Goal: Information Seeking & Learning: Understand process/instructions

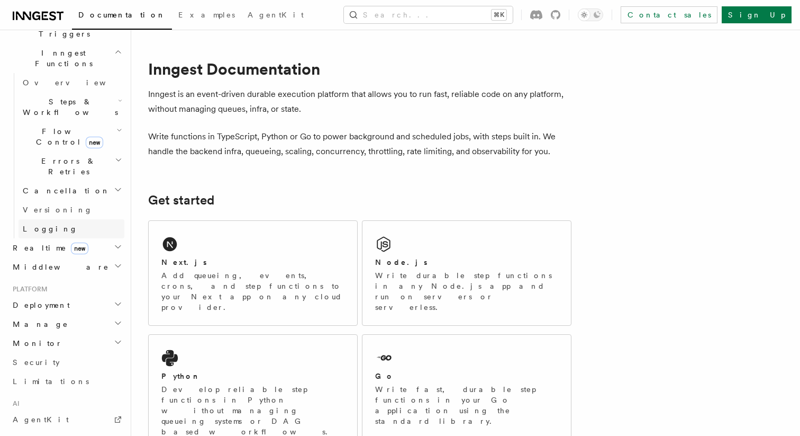
scroll to position [411, 0]
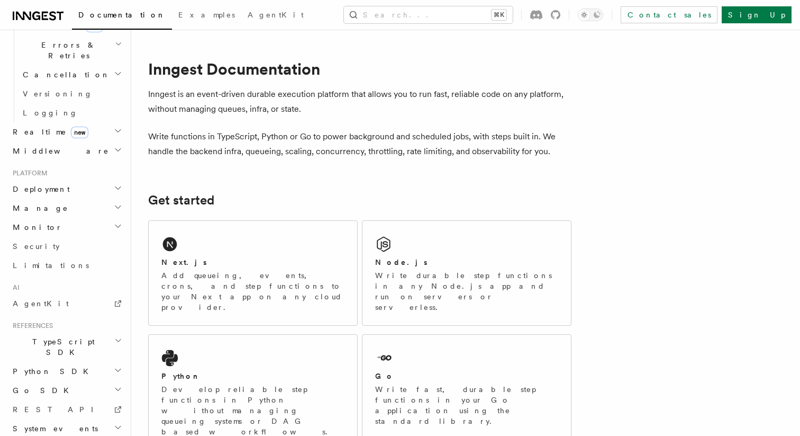
click at [55, 336] on span "TypeScript SDK" at bounding box center [61, 346] width 106 height 21
click at [50, 366] on span "Introduction" at bounding box center [61, 371] width 76 height 11
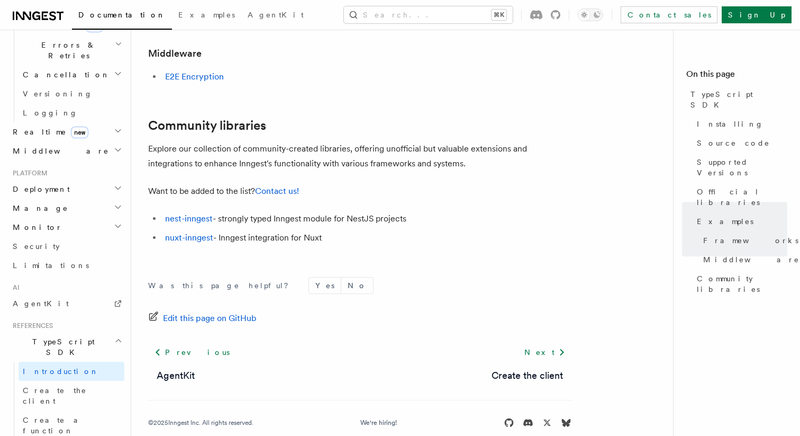
scroll to position [721, 0]
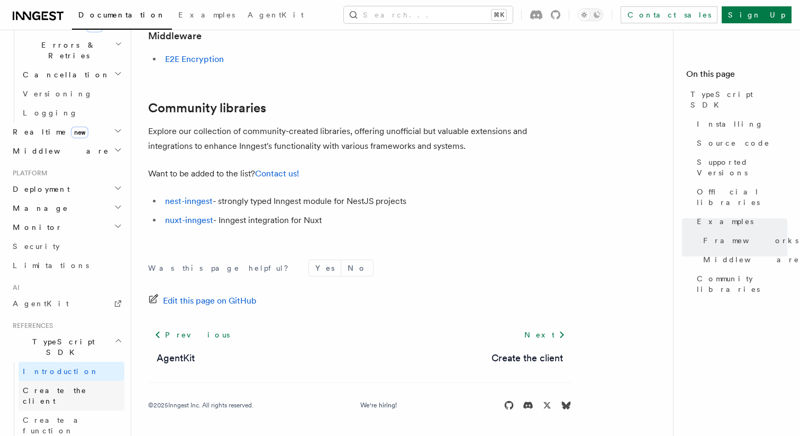
click at [71, 386] on span "Create the client" at bounding box center [55, 395] width 64 height 19
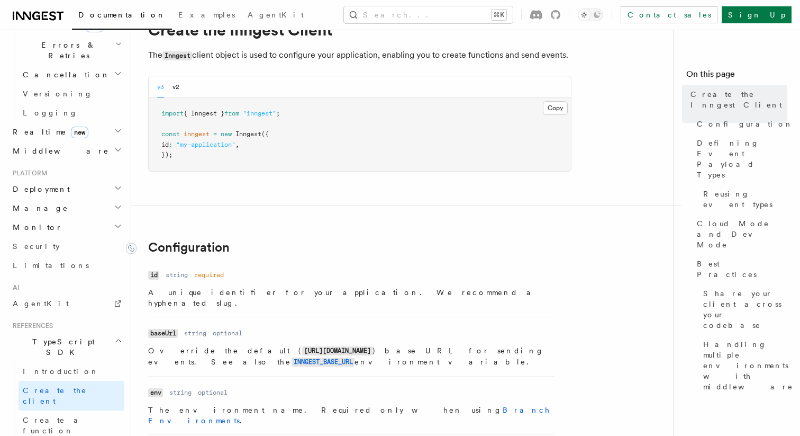
scroll to position [47, 0]
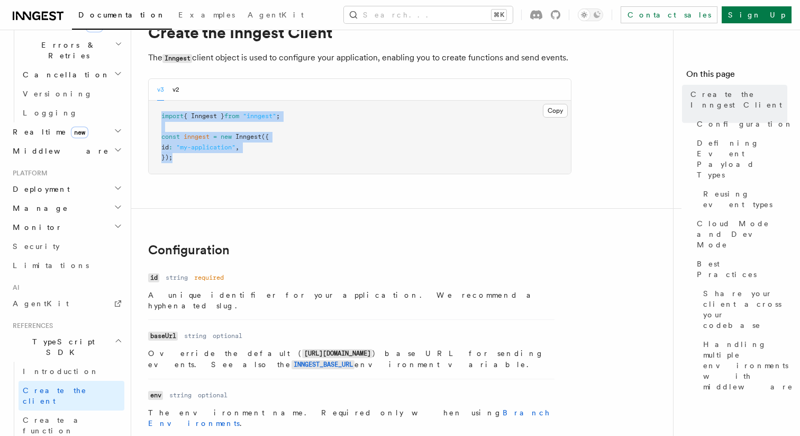
drag, startPoint x: 195, startPoint y: 160, endPoint x: 157, endPoint y: 119, distance: 55.8
click at [157, 119] on pre "import { Inngest } from "inngest" ; const inngest = new Inngest ({ id : "my-app…" at bounding box center [360, 137] width 422 height 73
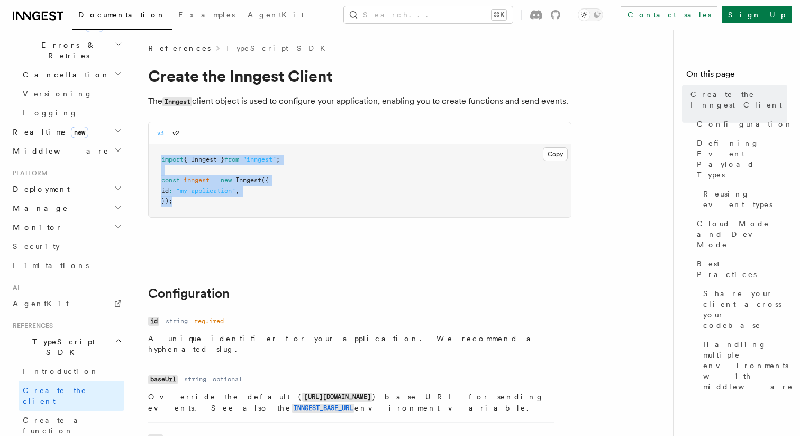
scroll to position [0, 0]
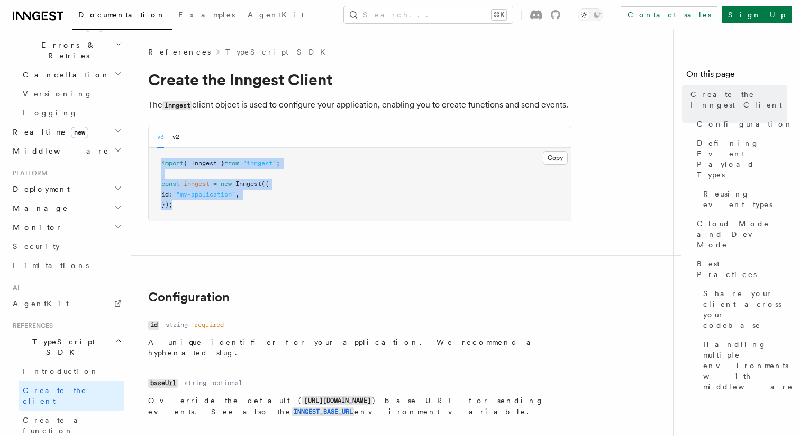
click at [230, 218] on pre "import { Inngest } from "inngest" ; const inngest = new Inngest ({ id : "my-app…" at bounding box center [360, 184] width 422 height 73
drag, startPoint x: 311, startPoint y: 166, endPoint x: 157, endPoint y: 163, distance: 153.5
click at [157, 163] on pre "import { Inngest } from "inngest" ; const inngest = new Inngest ({ id : "my-app…" at bounding box center [360, 184] width 422 height 73
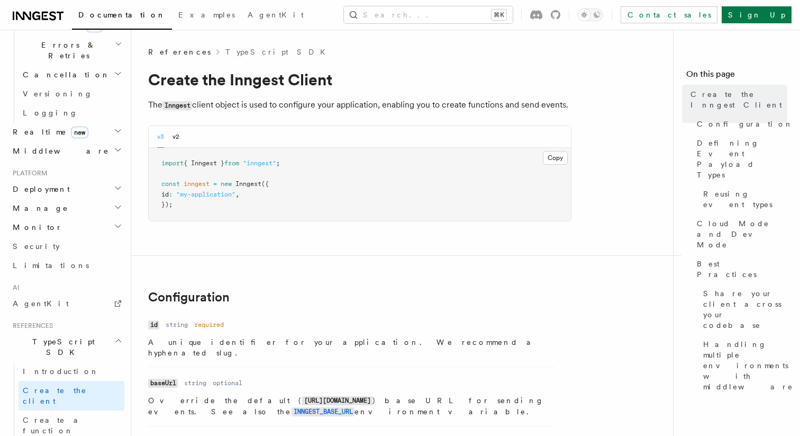
click at [180, 213] on pre "import { Inngest } from "inngest" ; const inngest = new Inngest ({ id : "my-app…" at bounding box center [360, 184] width 422 height 73
drag, startPoint x: 167, startPoint y: 195, endPoint x: 264, endPoint y: 195, distance: 96.3
click at [264, 195] on pre "import { Inngest } from "inngest" ; const inngest = new Inngest ({ id : "my-app…" at bounding box center [360, 184] width 422 height 73
drag, startPoint x: 168, startPoint y: 195, endPoint x: 259, endPoint y: 195, distance: 91.0
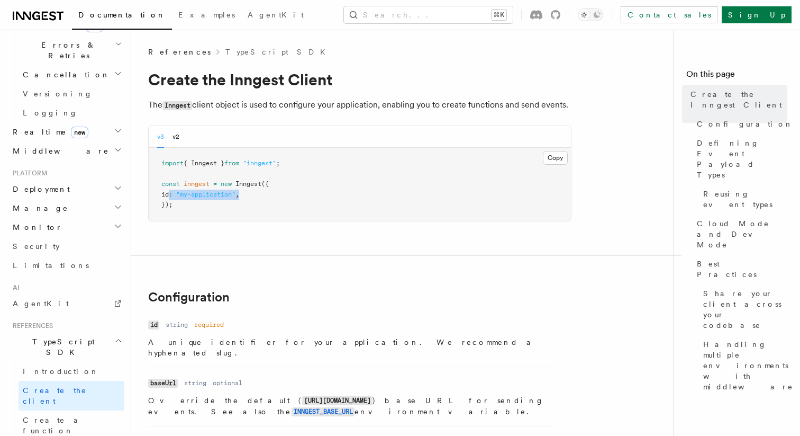
click at [259, 195] on pre "import { Inngest } from "inngest" ; const inngest = new Inngest ({ id : "my-app…" at bounding box center [360, 184] width 422 height 73
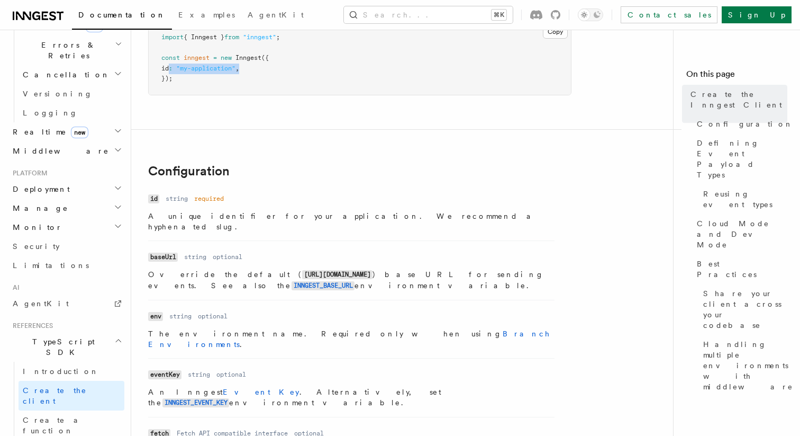
scroll to position [156, 0]
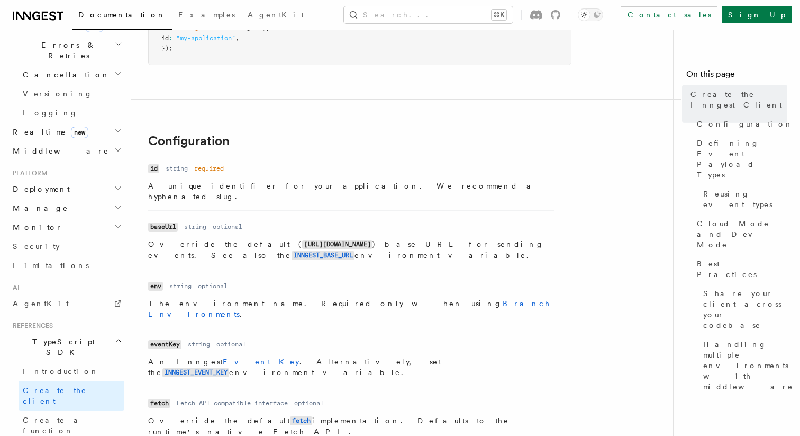
click at [155, 282] on code "env" at bounding box center [155, 286] width 15 height 9
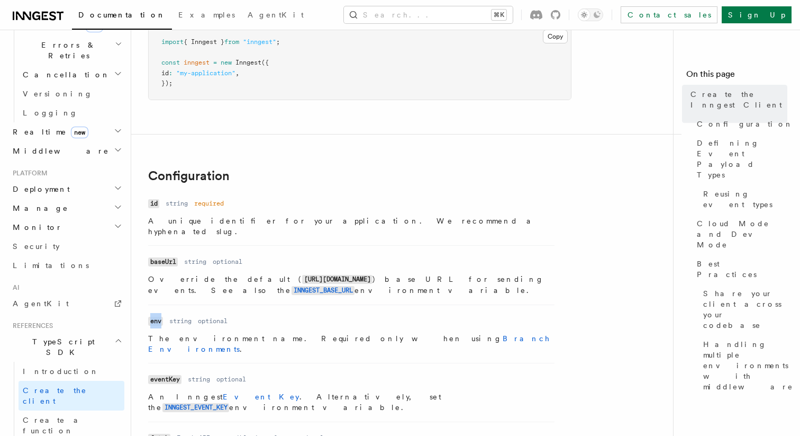
scroll to position [112, 0]
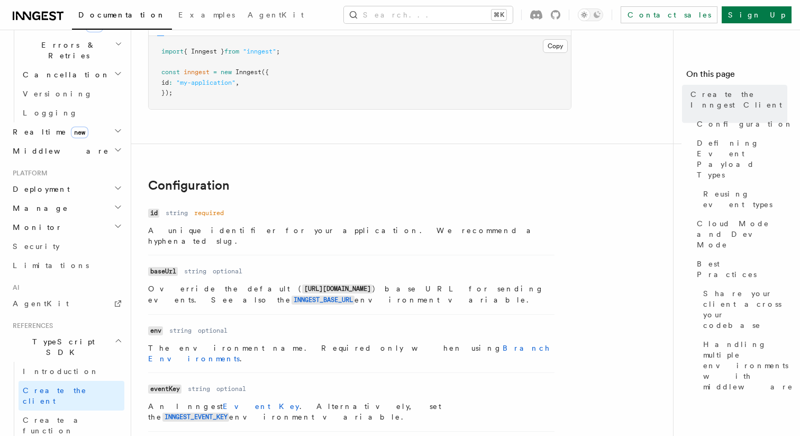
click at [260, 80] on pre "import { Inngest } from "inngest" ; const inngest = new Inngest ({ id : "my-app…" at bounding box center [360, 72] width 422 height 73
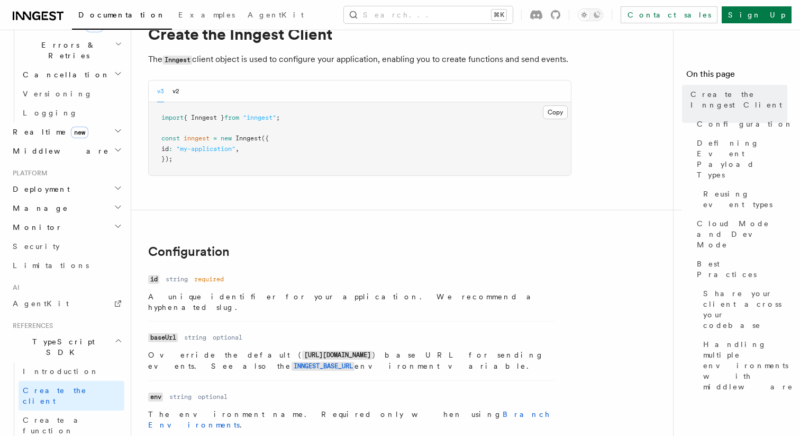
scroll to position [45, 0]
click at [547, 114] on button "Copy Copied" at bounding box center [555, 113] width 25 height 14
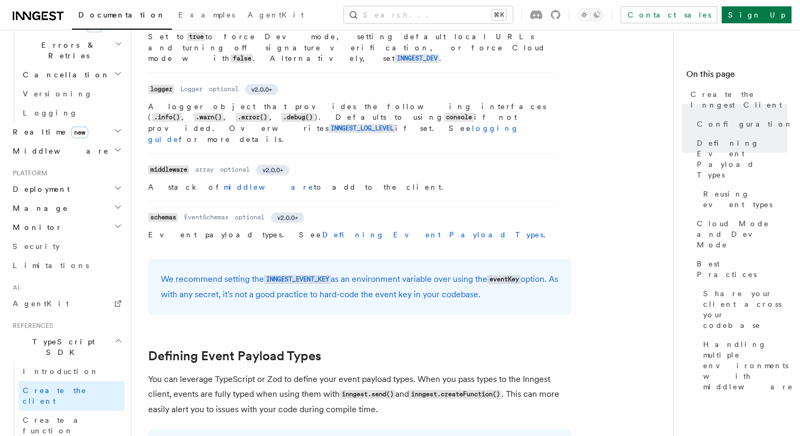
scroll to position [646, 0]
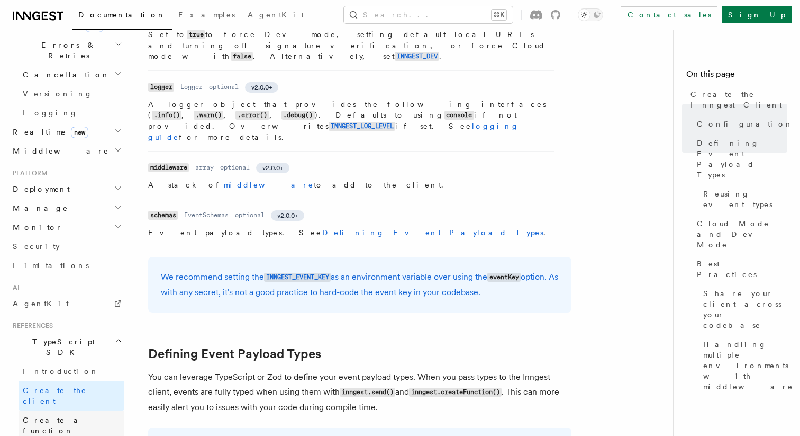
click at [50, 410] on link "Create a function" at bounding box center [72, 425] width 106 height 30
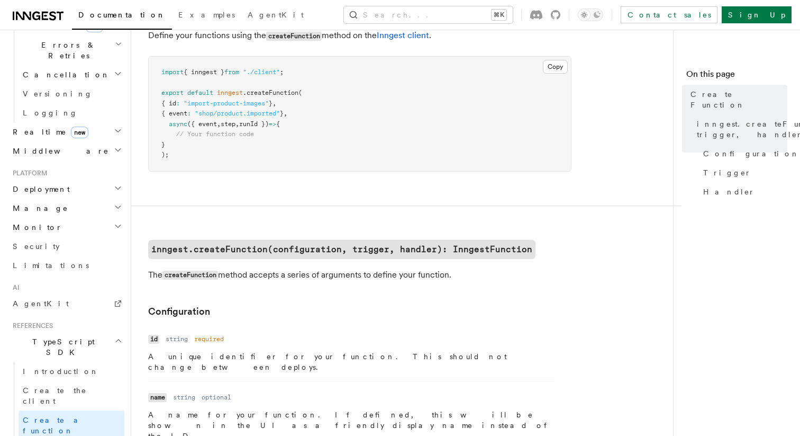
scroll to position [79, 0]
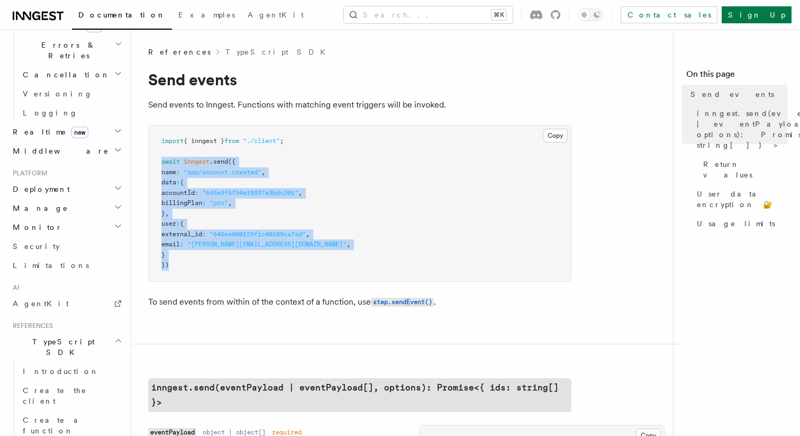
drag, startPoint x: 161, startPoint y: 162, endPoint x: 238, endPoint y: 271, distance: 133.7
click at [238, 271] on pre "import { inngest } from "./client" ; await inngest .send ({ name : "app/account…" at bounding box center [360, 203] width 422 height 156
click at [237, 271] on pre "import { inngest } from "./client" ; await inngest .send ({ name : "app/account…" at bounding box center [360, 203] width 422 height 156
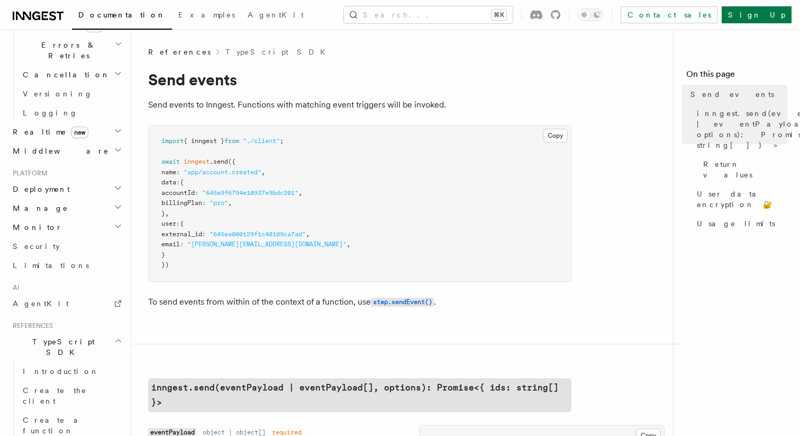
click at [196, 161] on span "inngest" at bounding box center [197, 161] width 26 height 7
click at [218, 161] on span ".send" at bounding box center [219, 161] width 19 height 7
drag, startPoint x: 196, startPoint y: 173, endPoint x: 270, endPoint y: 174, distance: 73.6
click at [261, 174] on span ""app/account.created"" at bounding box center [223, 171] width 78 height 7
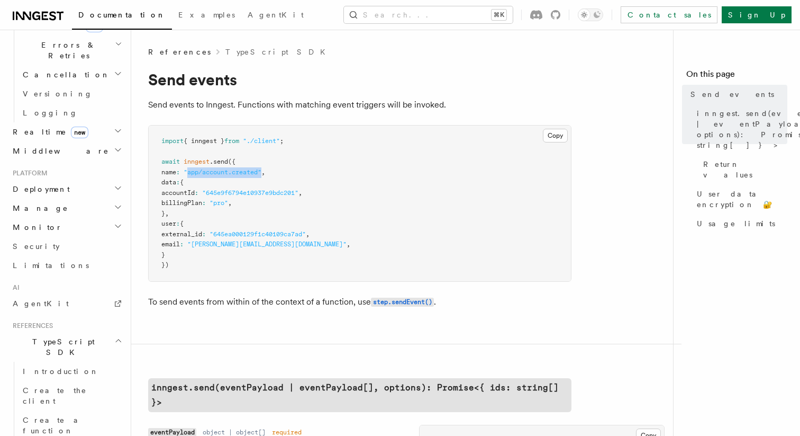
click at [211, 171] on span ""app/account.created"" at bounding box center [223, 171] width 78 height 7
drag, startPoint x: 193, startPoint y: 182, endPoint x: 197, endPoint y: 253, distance: 71.5
click at [197, 253] on pre "import { inngest } from "./client" ; await inngest .send ({ name : "app/account…" at bounding box center [360, 203] width 422 height 156
click at [505, 234] on pre "import { inngest } from "./client" ; await inngest .send ({ name : "app/account…" at bounding box center [360, 203] width 422 height 156
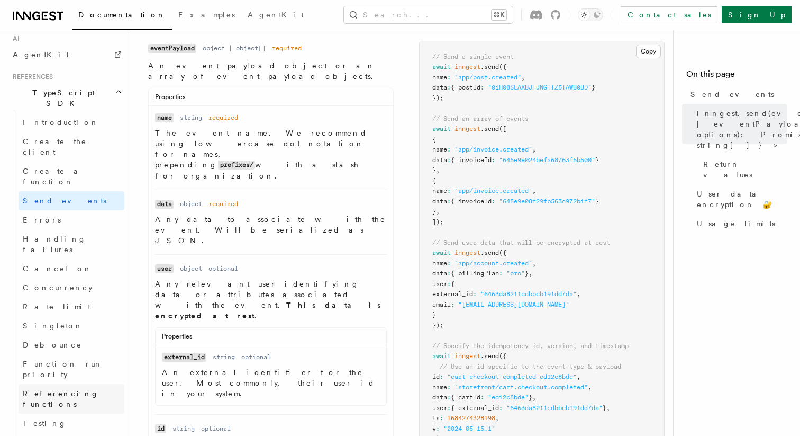
scroll to position [661, 0]
click at [58, 412] on link "Testing" at bounding box center [72, 421] width 106 height 19
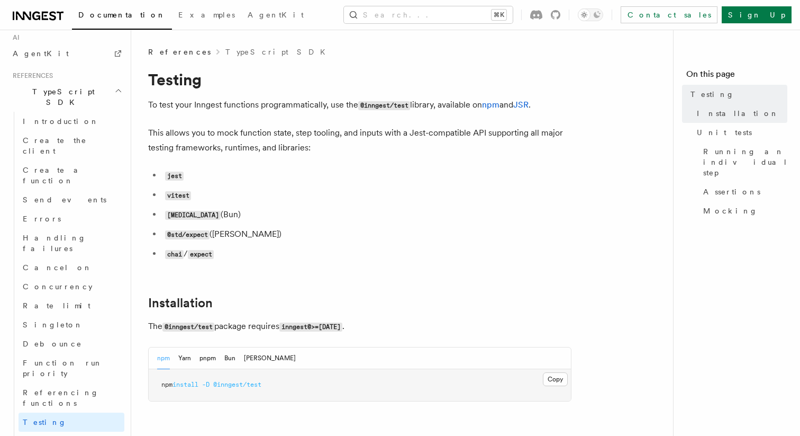
click at [34, 435] on span "Steps" at bounding box center [34, 441] width 31 height 11
click at [50, 431] on h2 "Steps" at bounding box center [72, 440] width 106 height 19
